Goal: Task Accomplishment & Management: Use online tool/utility

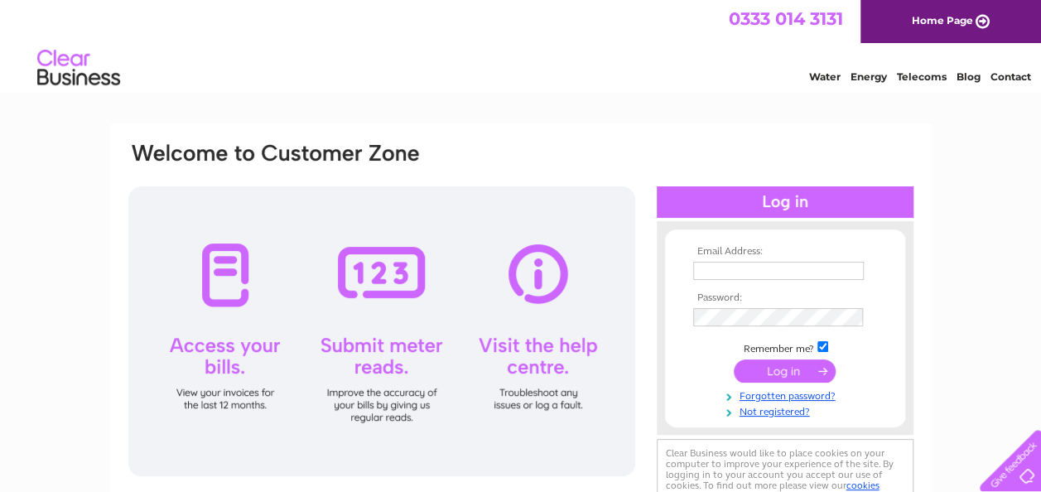
type input "[EMAIL_ADDRESS][DOMAIN_NAME]"
click at [778, 370] on input "submit" at bounding box center [785, 370] width 102 height 23
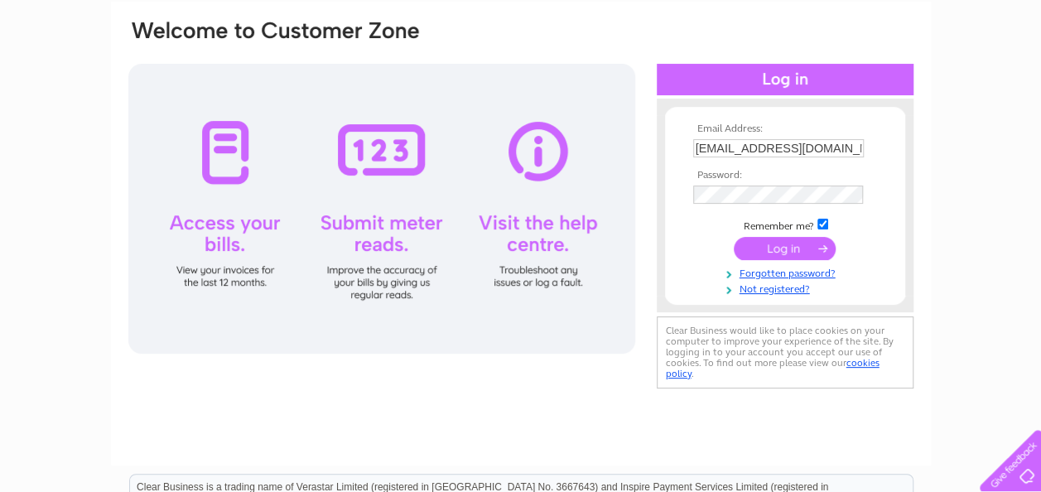
scroll to position [132, 0]
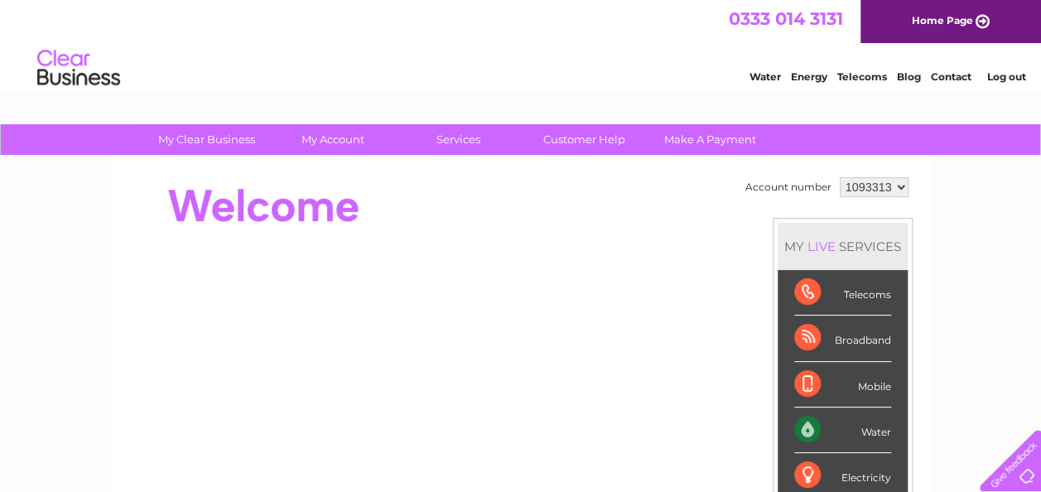
click at [808, 424] on div "Water" at bounding box center [842, 430] width 97 height 46
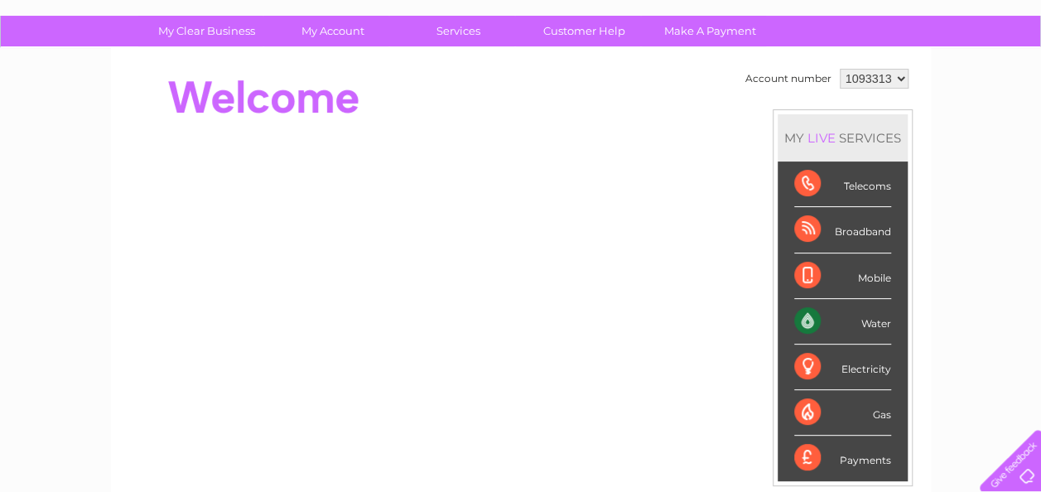
scroll to position [98, 0]
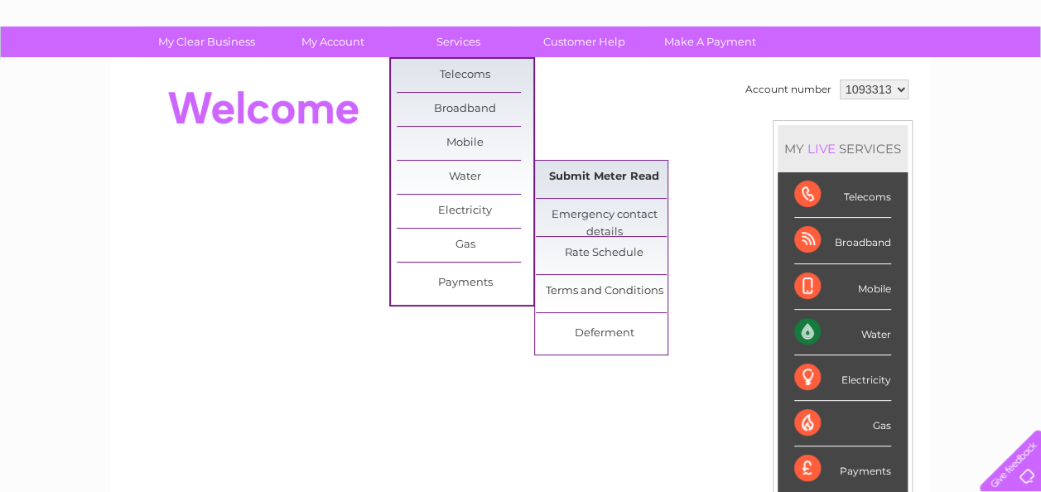
click at [609, 169] on link "Submit Meter Read" at bounding box center [604, 177] width 137 height 33
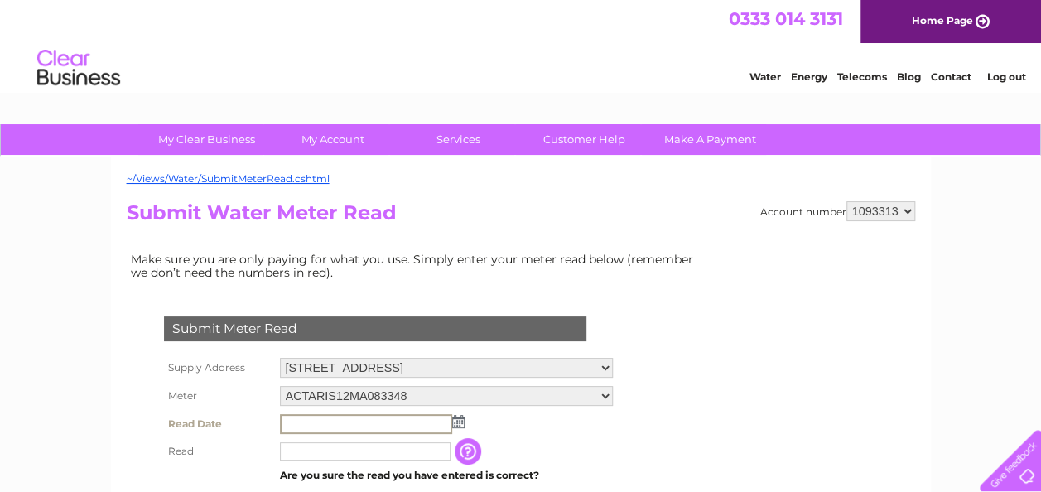
click at [318, 422] on input "text" at bounding box center [366, 424] width 172 height 20
click at [459, 422] on img at bounding box center [456, 420] width 12 height 13
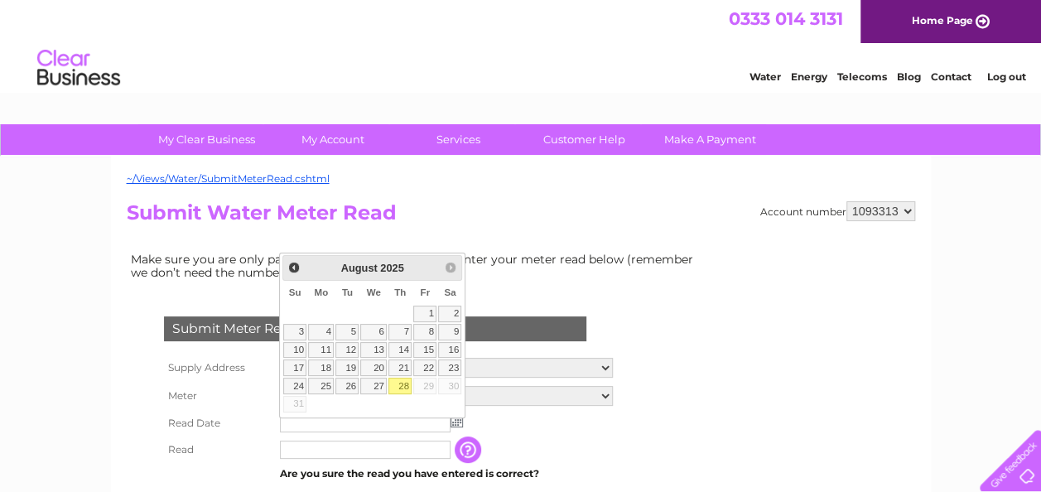
click at [401, 383] on link "28" at bounding box center [399, 386] width 23 height 17
type input "[DATE]"
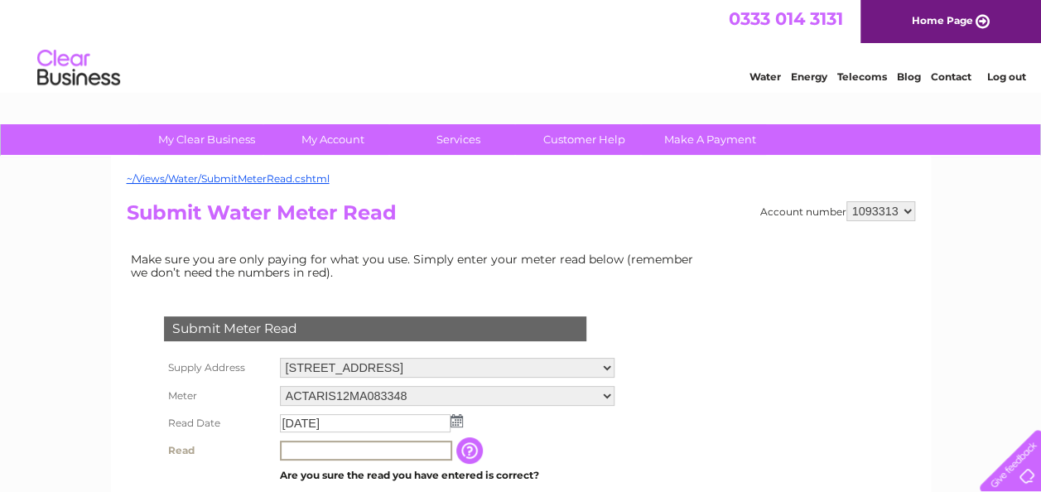
click at [290, 447] on input "text" at bounding box center [366, 450] width 172 height 20
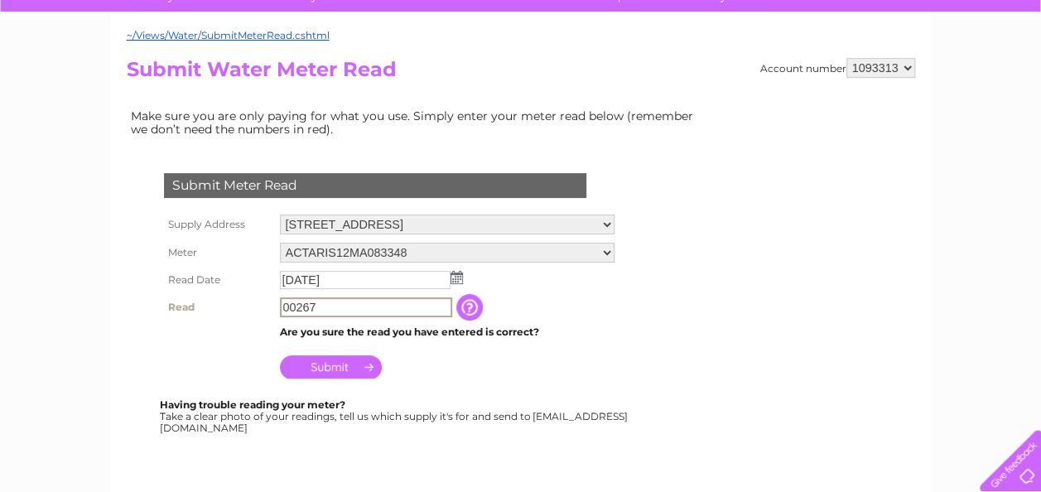
scroll to position [166, 0]
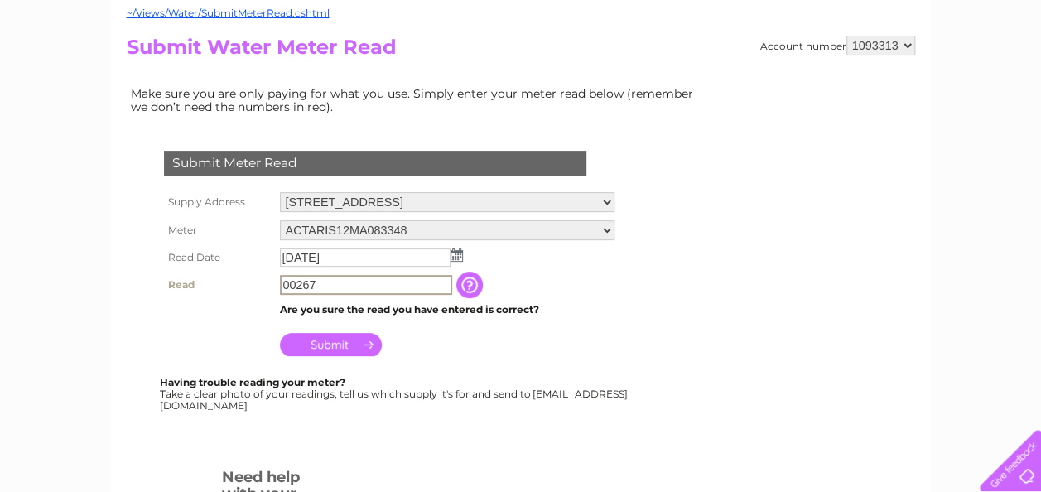
type input "00267"
click at [351, 339] on input "Submit" at bounding box center [331, 342] width 102 height 23
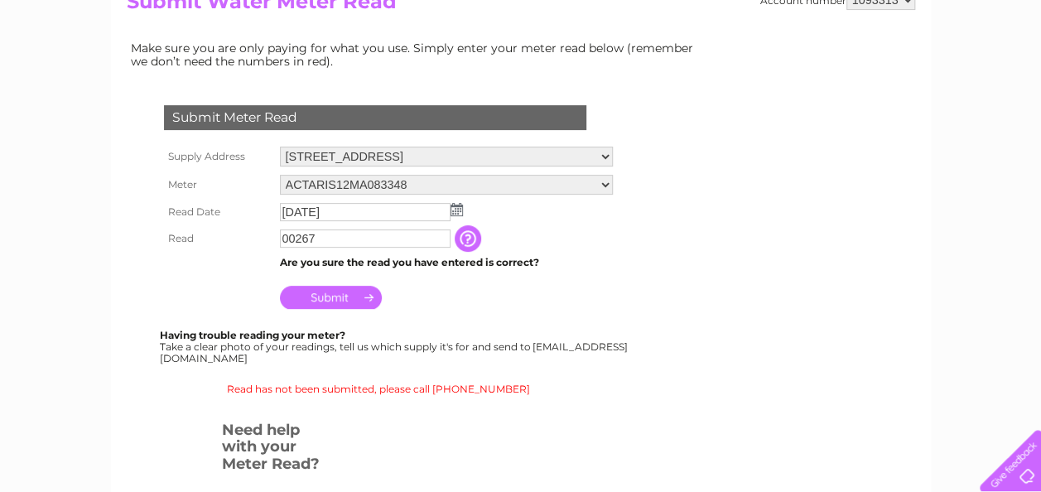
scroll to position [220, 0]
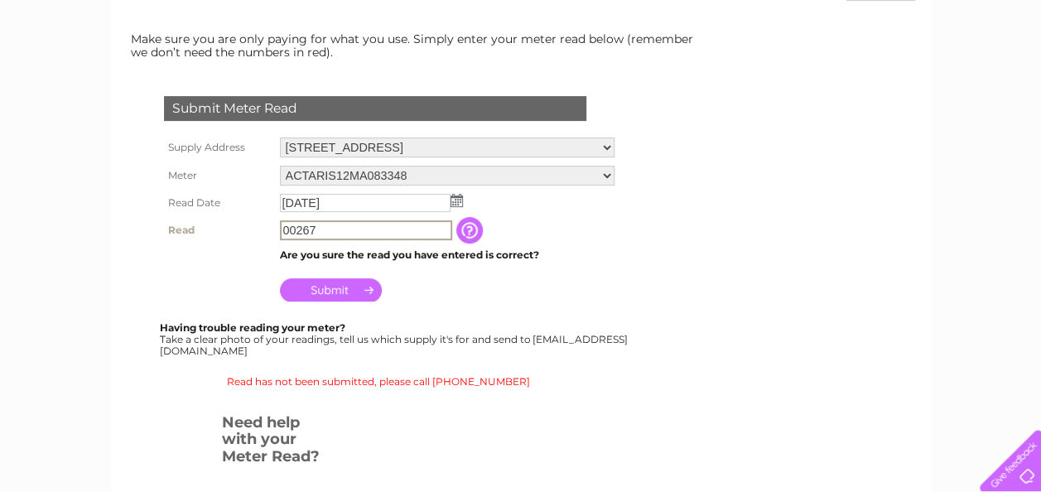
click at [320, 229] on input "00267" at bounding box center [366, 230] width 172 height 20
